Goal: Information Seeking & Learning: Learn about a topic

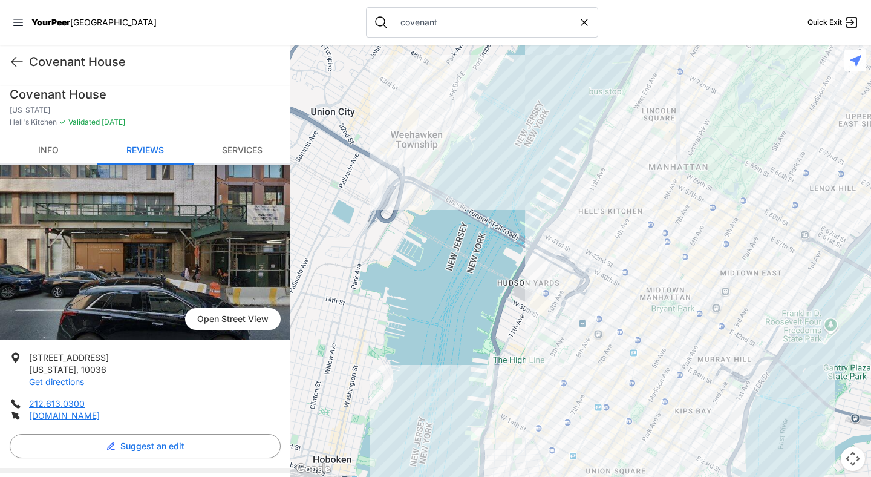
scroll to position [423, 0]
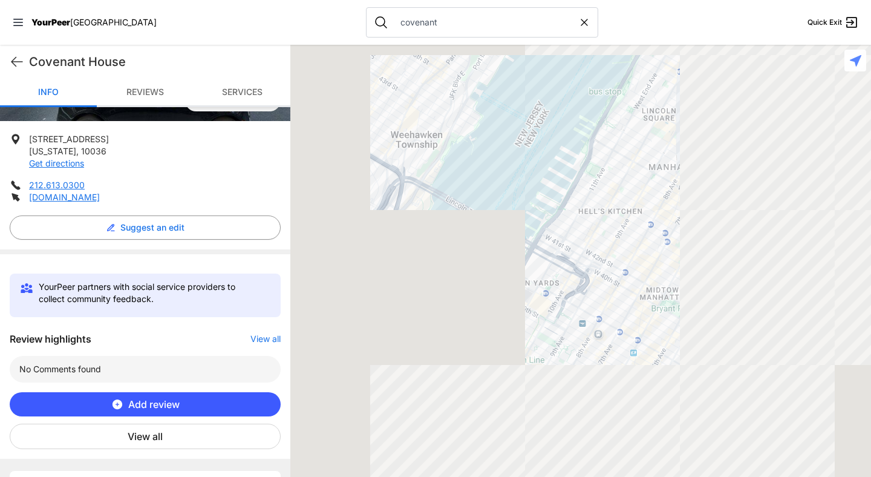
scroll to position [239, 0]
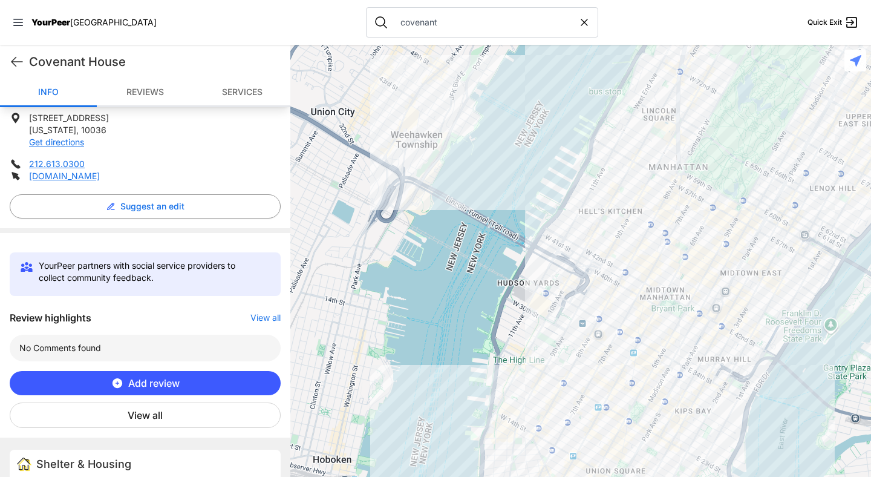
click at [148, 416] on button "View all" at bounding box center [145, 414] width 271 height 25
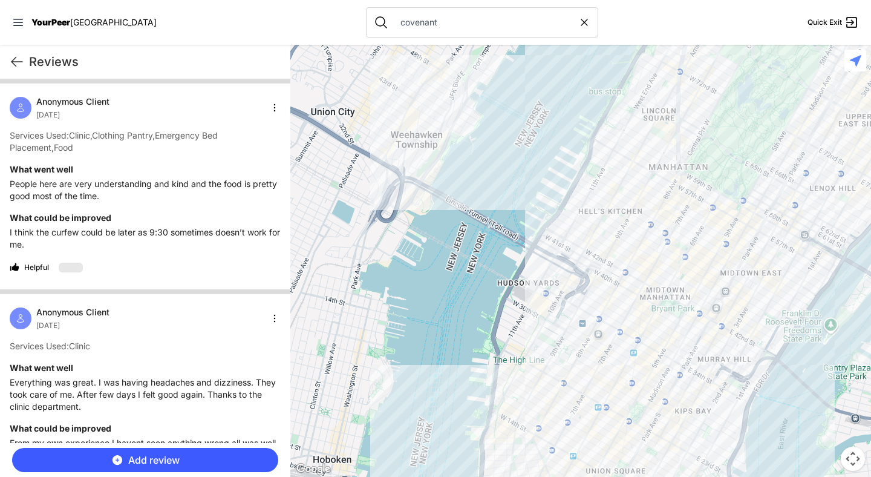
scroll to position [0, 0]
click at [196, 247] on p "I think the curfew could be later as 9:30 sometimes doesn’t work for me." at bounding box center [145, 238] width 271 height 24
click at [206, 21] on nav "YourPeer NYC covenant Quick Exit" at bounding box center [435, 22] width 871 height 45
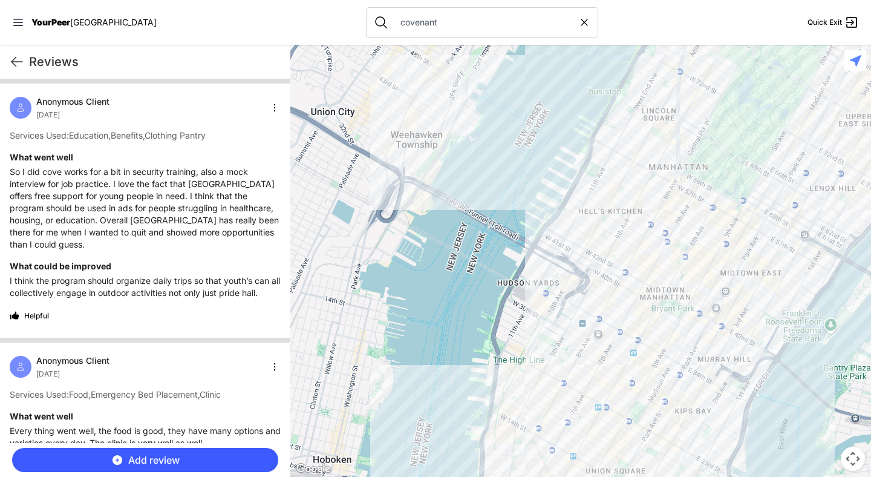
click at [655, 21] on nav "YourPeer NYC covenant Quick Exit" at bounding box center [435, 22] width 871 height 45
click at [241, 22] on nav "YourPeer NYC covenant Quick Exit" at bounding box center [435, 22] width 871 height 45
click at [613, 31] on nav "YourPeer NYC covenant Quick Exit" at bounding box center [435, 22] width 871 height 45
click at [638, 31] on nav "YourPeer NYC covenant Quick Exit" at bounding box center [435, 22] width 871 height 45
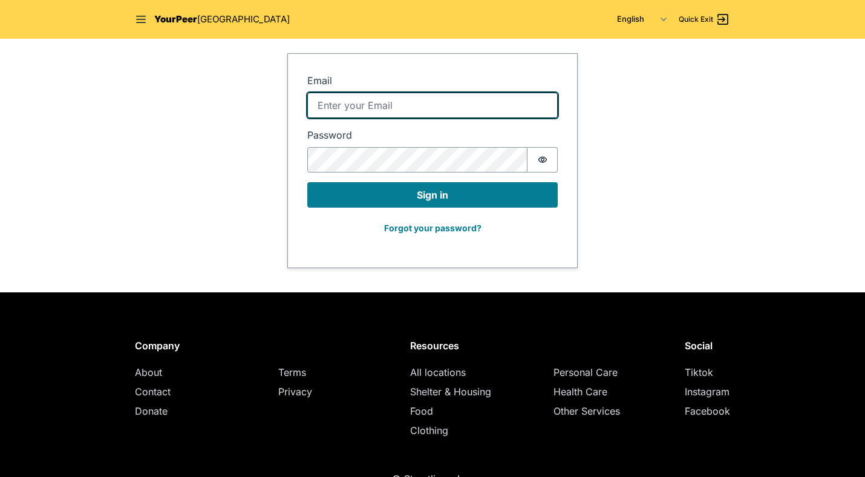
click at [369, 97] on input "Email" at bounding box center [432, 105] width 250 height 25
type input "[PERSON_NAME][EMAIL_ADDRESS][DOMAIN_NAME]"
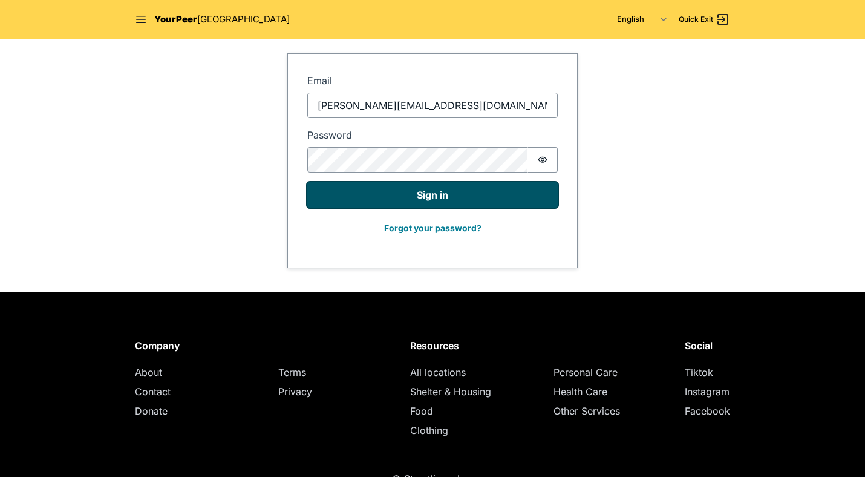
click at [425, 195] on button "Sign in" at bounding box center [432, 194] width 250 height 25
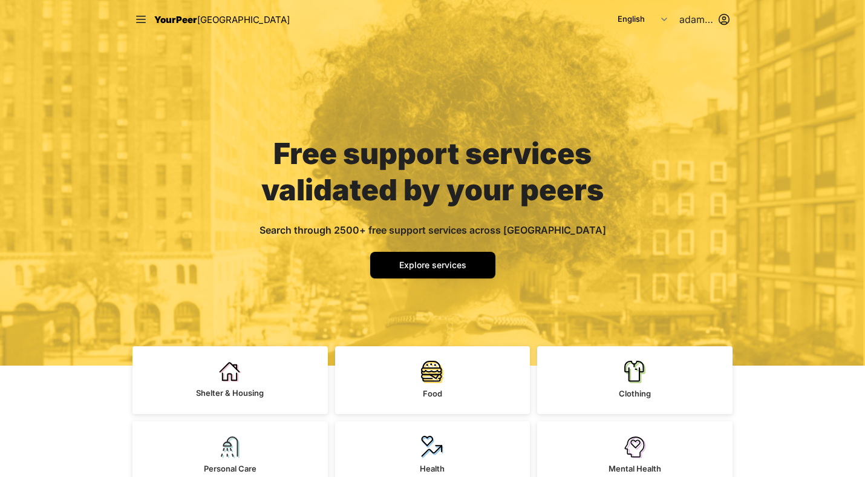
click at [316, 76] on div "Free support services validated by your peers Search through 2500+ free support…" at bounding box center [432, 202] width 406 height 327
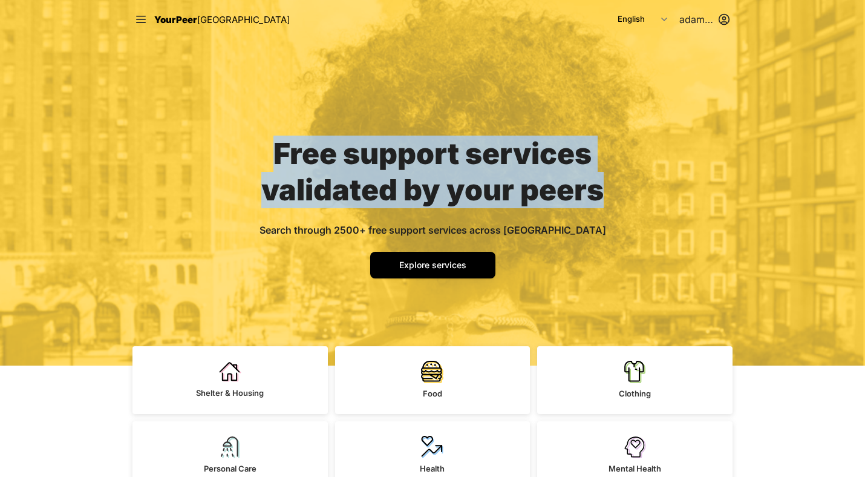
drag, startPoint x: 277, startPoint y: 150, endPoint x: 599, endPoint y: 194, distance: 325.3
click at [599, 194] on span "Free support services validated by your peers" at bounding box center [432, 171] width 342 height 72
drag, startPoint x: 599, startPoint y: 194, endPoint x: 309, endPoint y: 163, distance: 292.0
click at [309, 163] on span "Free support services validated by your peers" at bounding box center [432, 171] width 342 height 72
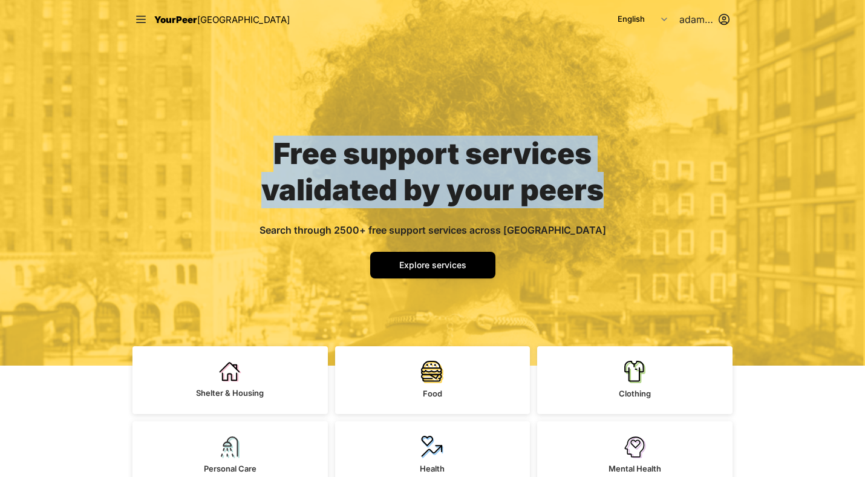
click at [309, 163] on span "Free support services validated by your peers" at bounding box center [432, 171] width 342 height 72
drag, startPoint x: 278, startPoint y: 157, endPoint x: 597, endPoint y: 199, distance: 322.1
click at [597, 199] on span "Free support services validated by your peers" at bounding box center [432, 171] width 342 height 72
drag, startPoint x: 597, startPoint y: 199, endPoint x: 270, endPoint y: 143, distance: 332.0
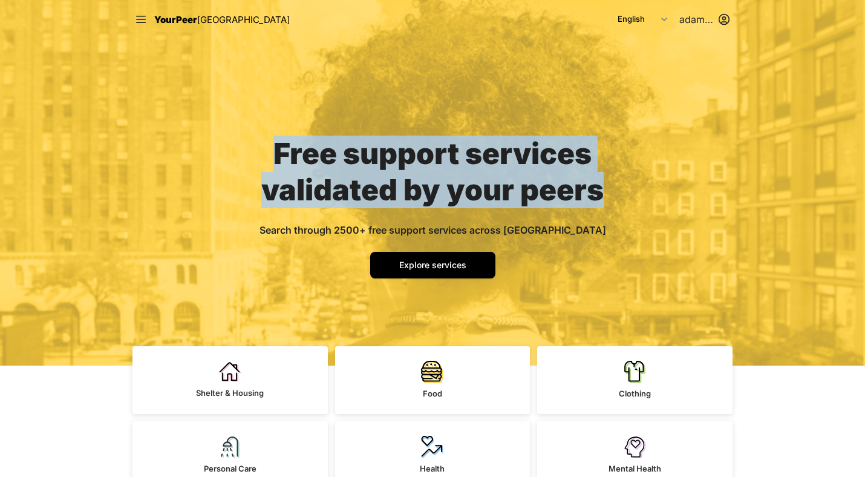
click at [270, 143] on h1 "Free support services validated by your peers" at bounding box center [432, 171] width 348 height 73
click at [288, 288] on div "Free support services validated by your peers Search through 2500+ free support…" at bounding box center [432, 202] width 406 height 327
